Goal: Entertainment & Leisure: Consume media (video, audio)

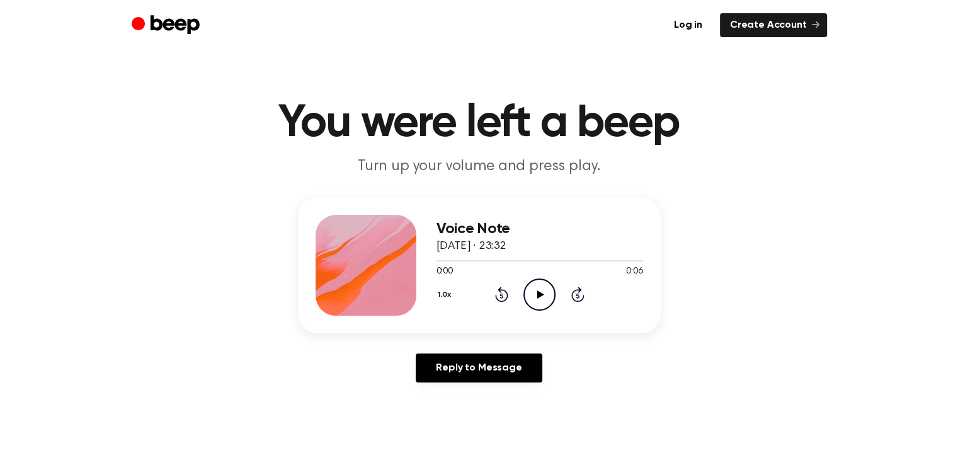
click at [541, 291] on icon "Play Audio" at bounding box center [540, 295] width 32 height 32
click at [540, 294] on icon "Pause Audio" at bounding box center [540, 295] width 32 height 32
click at [539, 290] on icon "Play Audio" at bounding box center [540, 295] width 32 height 32
click at [543, 297] on icon "Pause Audio" at bounding box center [540, 295] width 32 height 32
